Goal: Information Seeking & Learning: Learn about a topic

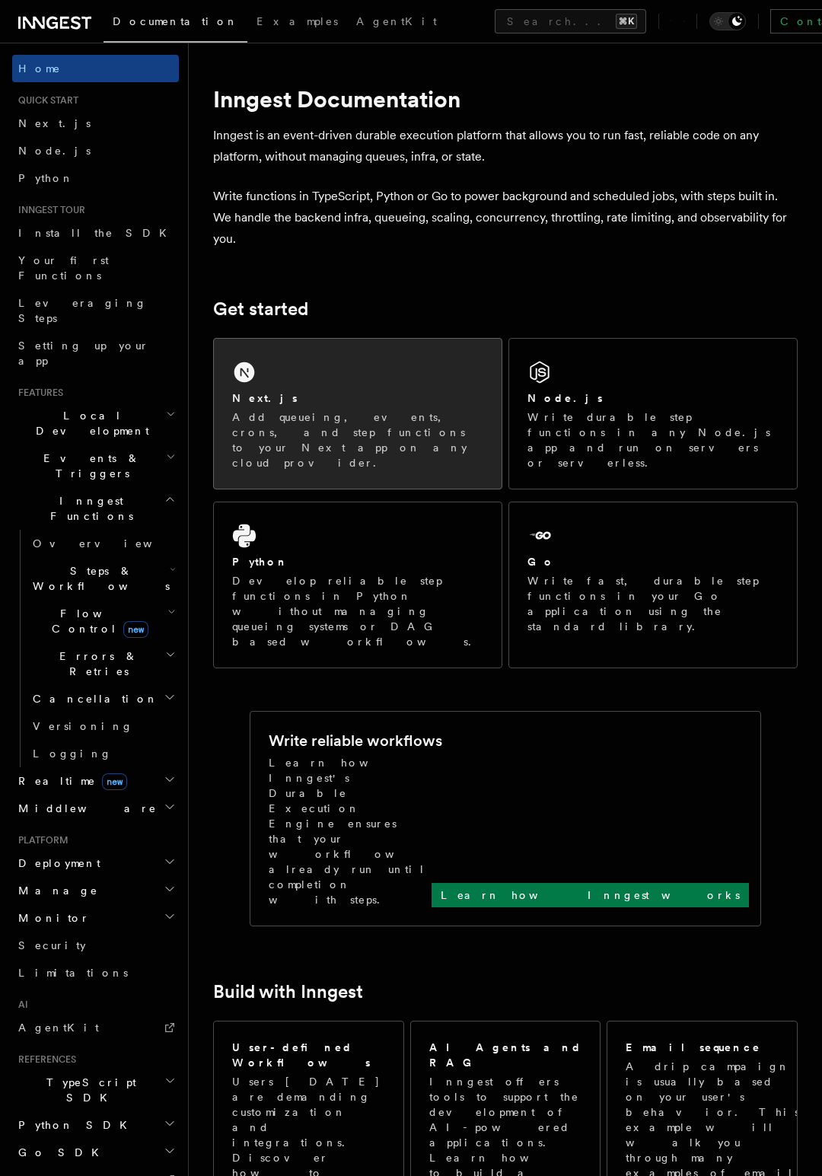
click at [333, 425] on p "Add queueing, events, crons, and step functions to your Next app on any cloud p…" at bounding box center [357, 439] width 251 height 61
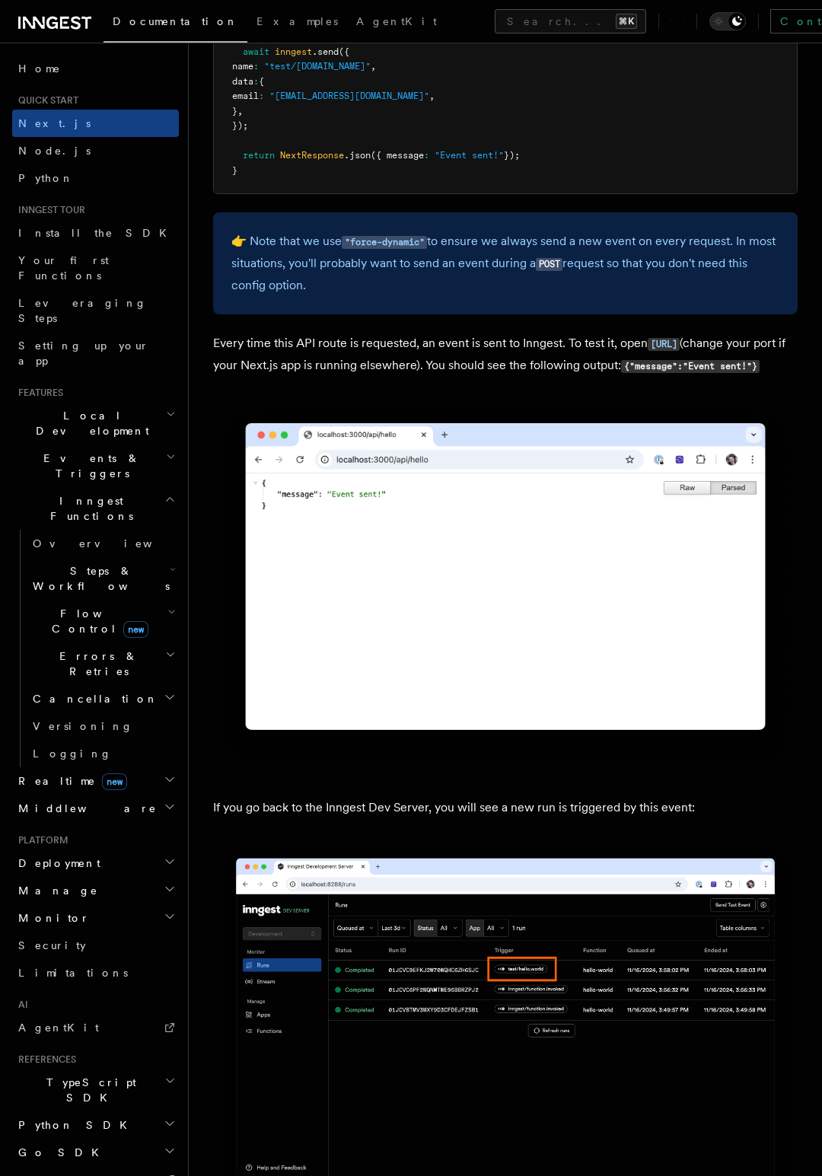
scroll to position [7662, 0]
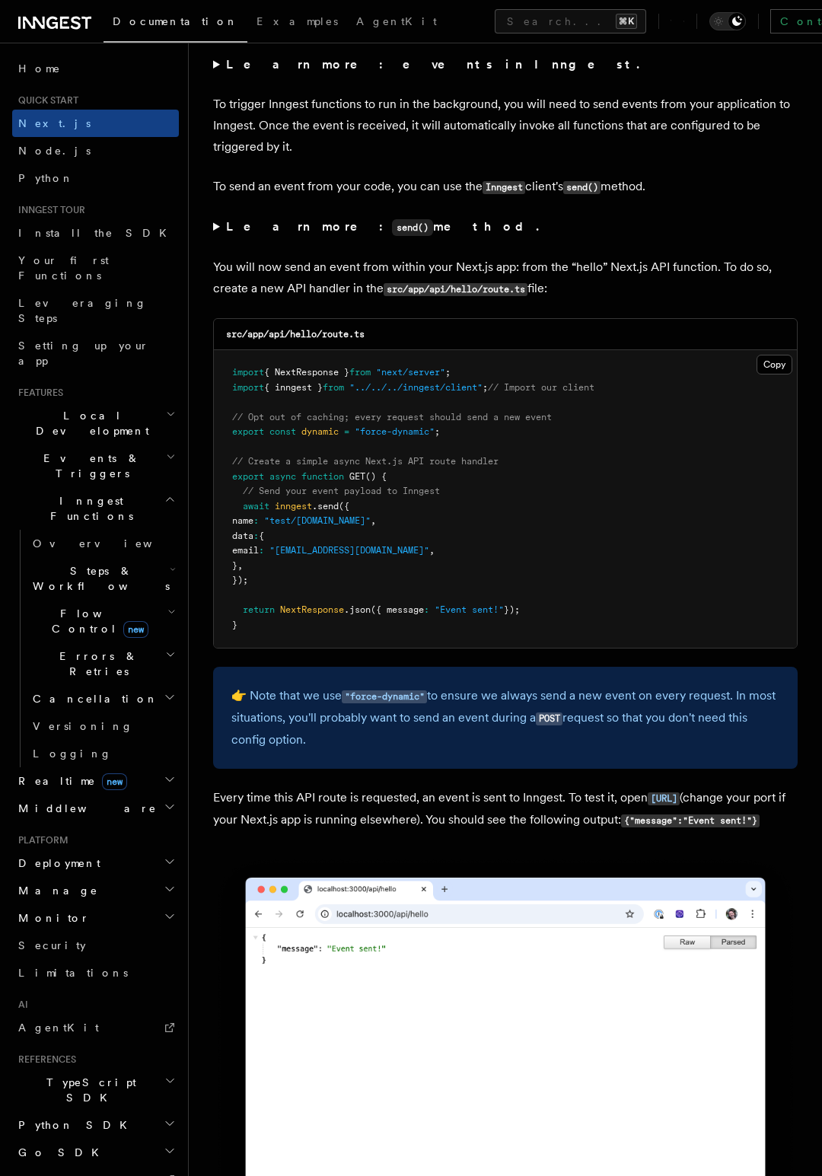
click at [41, 563] on span "Steps & Workflows" at bounding box center [98, 578] width 143 height 30
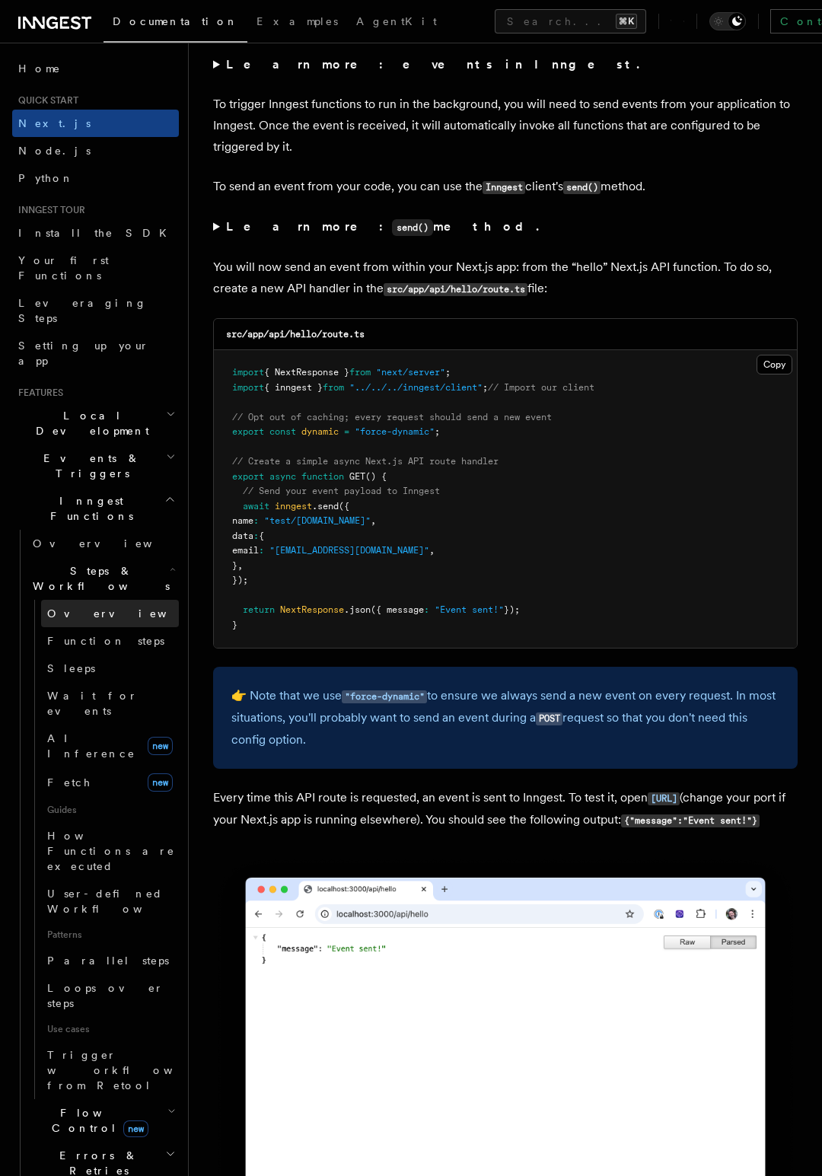
click at [56, 607] on span "Overview" at bounding box center [125, 613] width 157 height 12
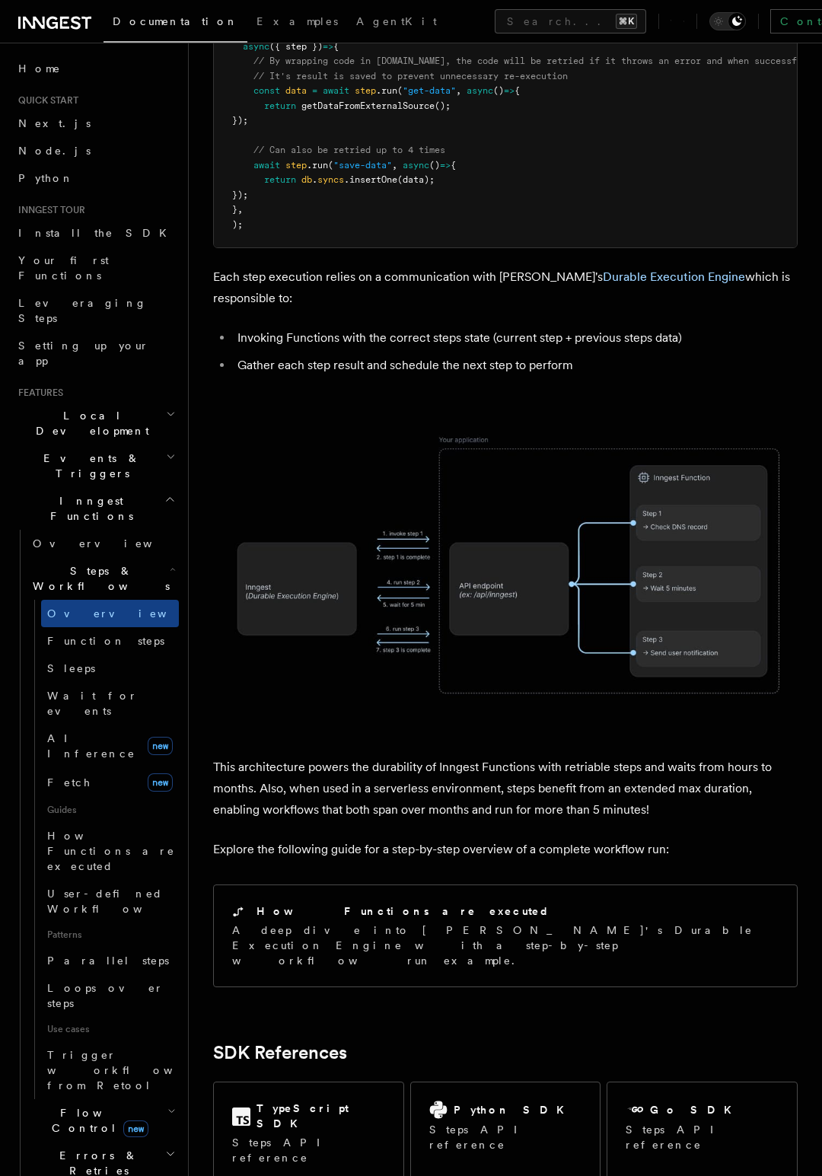
scroll to position [1054, 0]
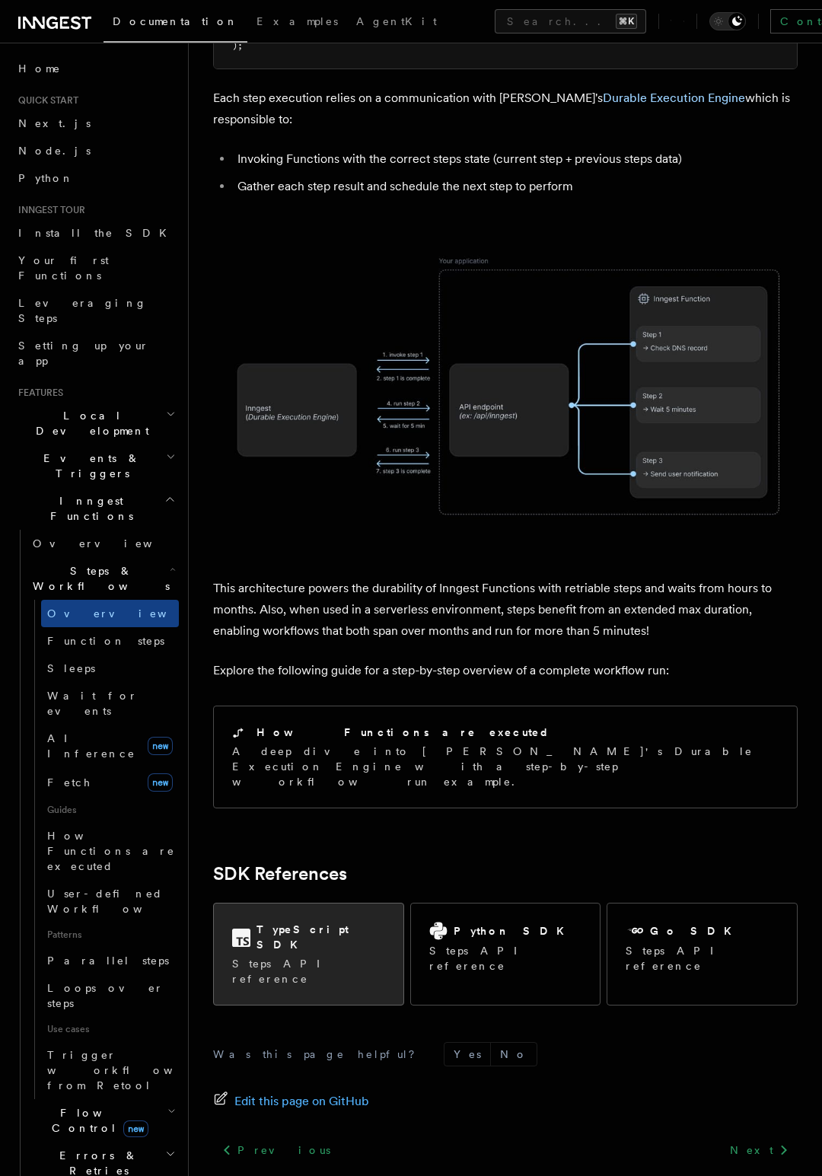
click at [250, 956] on p "Steps API reference" at bounding box center [308, 971] width 153 height 30
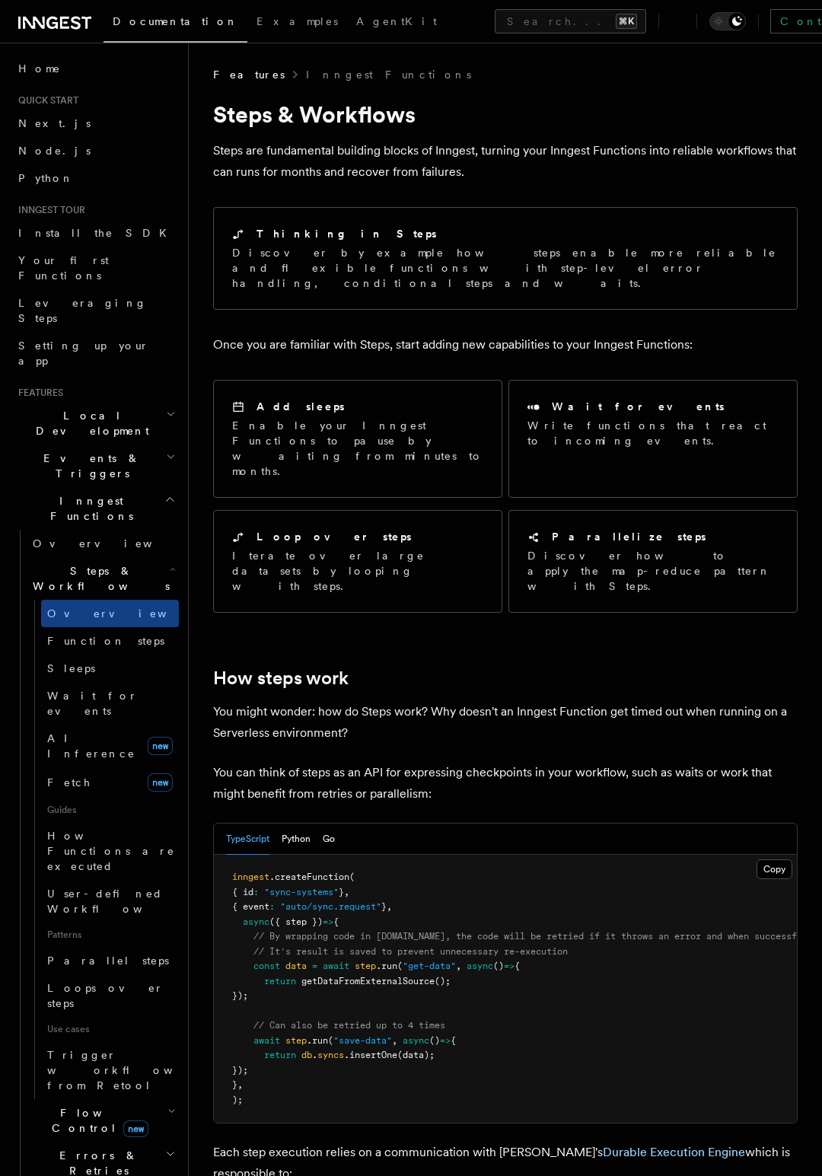
click at [84, 451] on span "Events & Triggers" at bounding box center [89, 466] width 154 height 30
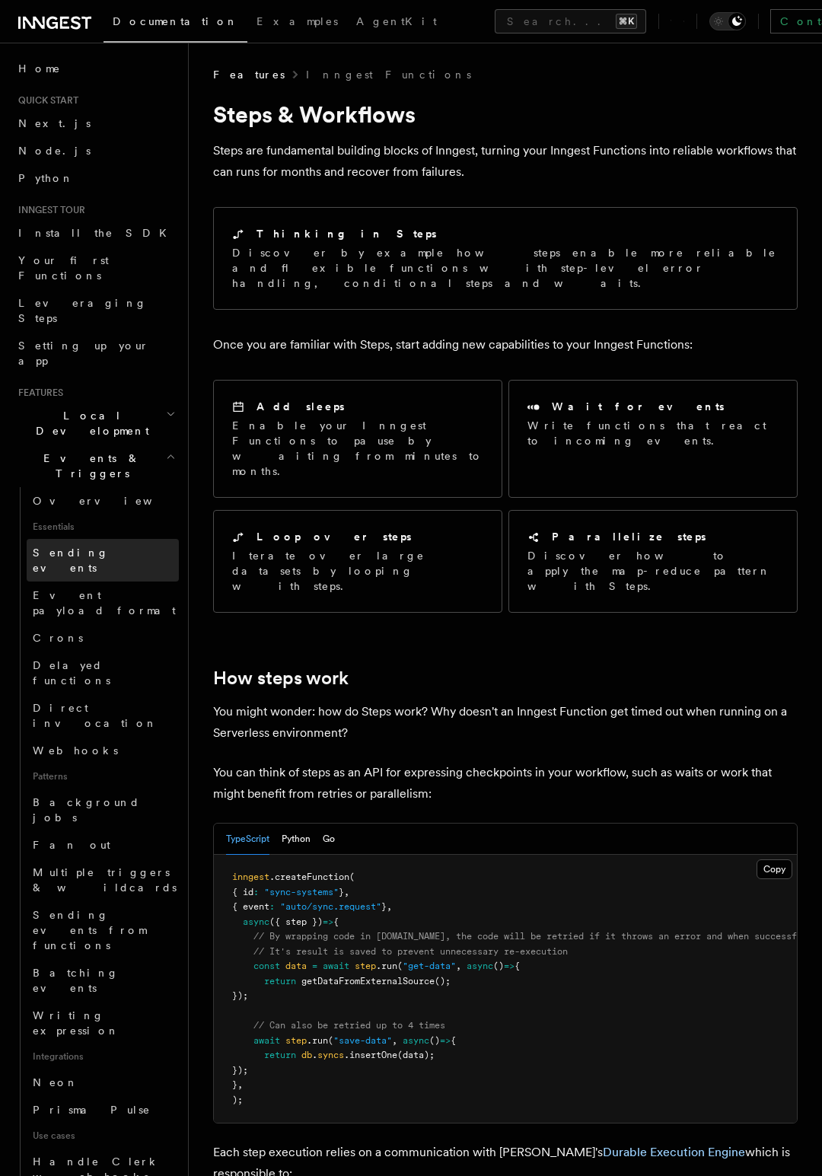
click at [66, 546] on span "Sending events" at bounding box center [71, 559] width 76 height 27
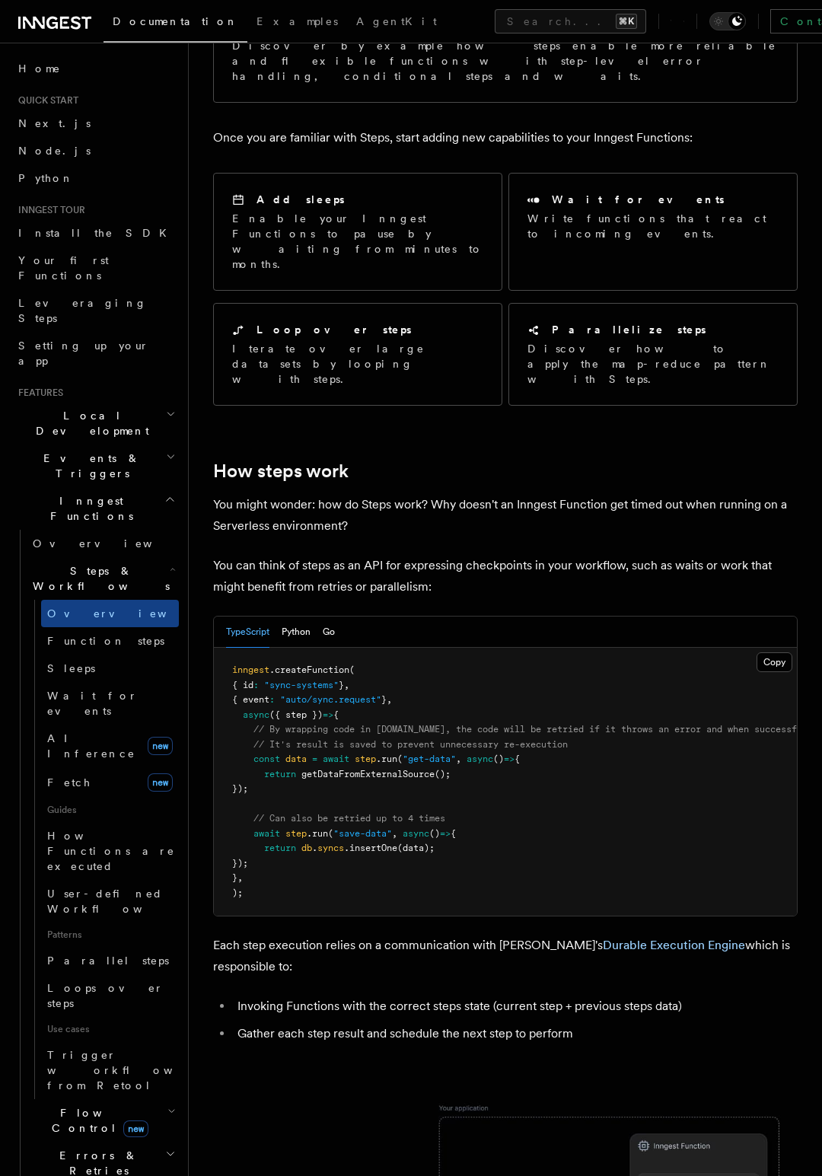
scroll to position [475, 0]
